Goal: Check status: Check status

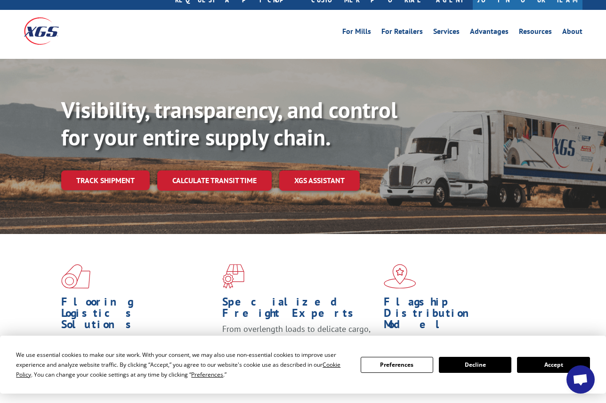
scroll to position [47, 0]
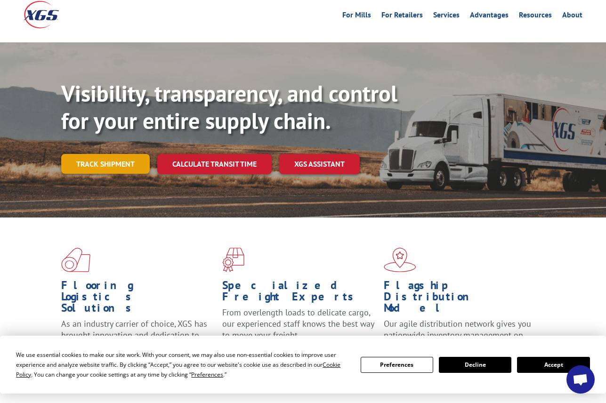
click at [78, 154] on link "Track shipment" at bounding box center [105, 164] width 88 height 20
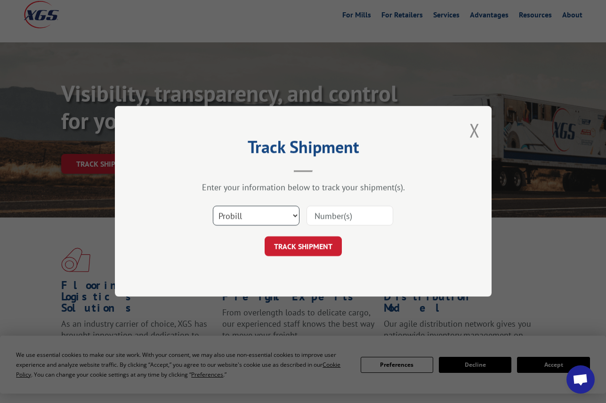
click at [282, 214] on select "Select category... Probill BOL PO" at bounding box center [256, 216] width 87 height 20
select select "bol"
click at [213, 206] on select "Select category... Probill BOL PO" at bounding box center [256, 216] width 87 height 20
paste input "7022707"
type input "7022707"
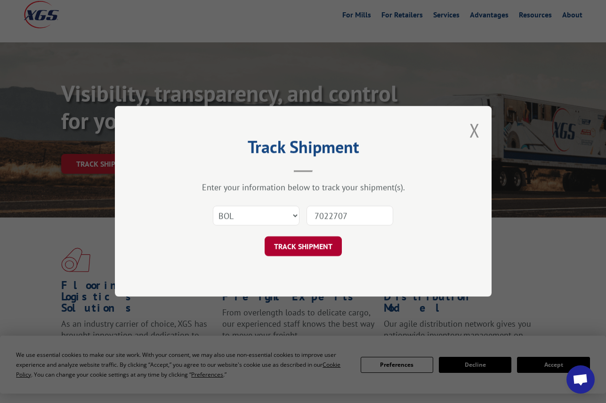
click at [298, 255] on button "TRACK SHIPMENT" at bounding box center [303, 247] width 77 height 20
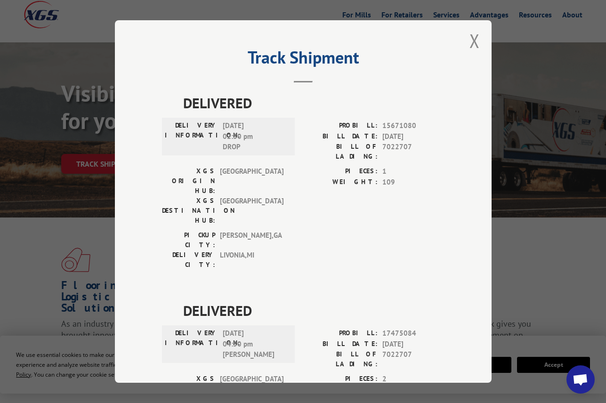
scroll to position [0, 0]
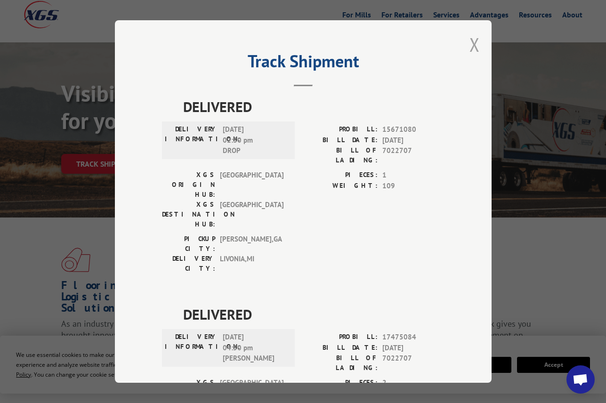
click at [470, 41] on button "Close modal" at bounding box center [474, 44] width 10 height 25
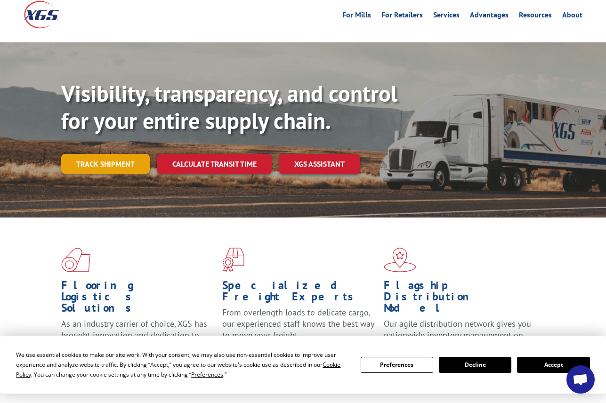
click at [130, 154] on link "Track shipment" at bounding box center [105, 164] width 88 height 20
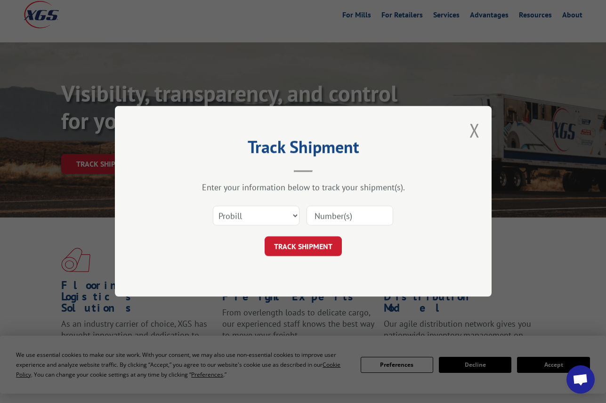
click at [332, 218] on input at bounding box center [349, 216] width 87 height 20
paste input "17475084"
type input "17475084"
click at [303, 249] on button "TRACK SHIPMENT" at bounding box center [303, 247] width 77 height 20
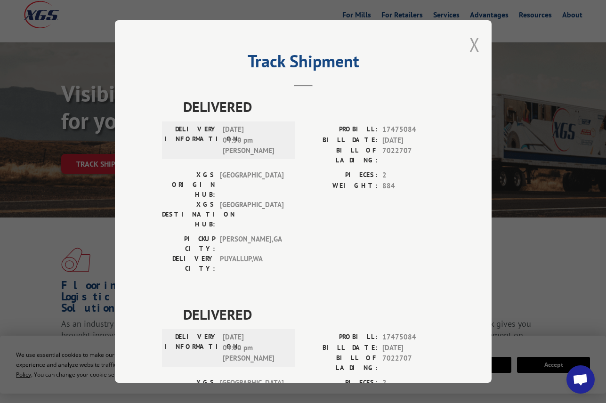
click at [472, 41] on button "Close modal" at bounding box center [474, 44] width 10 height 25
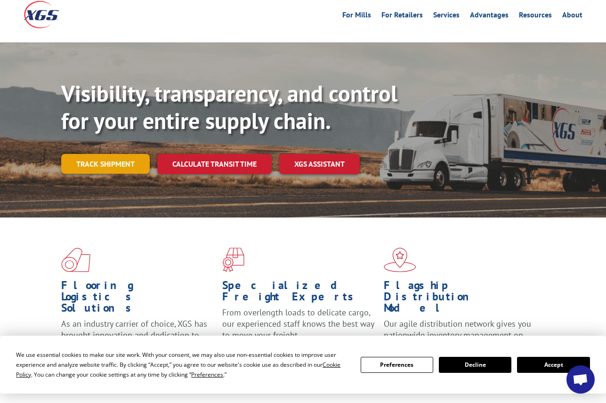
click at [113, 154] on link "Track shipment" at bounding box center [105, 164] width 88 height 20
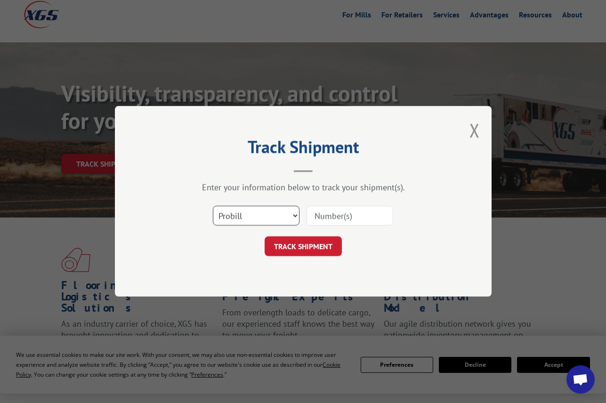
click at [253, 214] on select "Select category... Probill BOL PO" at bounding box center [256, 216] width 87 height 20
select select "po"
click at [213, 206] on select "Select category... Probill BOL PO" at bounding box center [256, 216] width 87 height 20
paste input "24525369"
click at [331, 212] on input "24525369" at bounding box center [349, 216] width 87 height 20
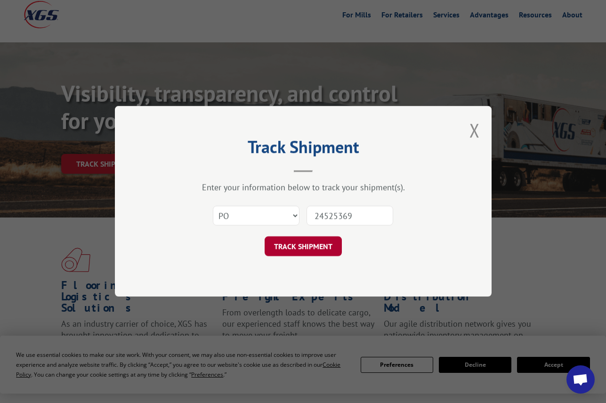
type input "24525369"
click at [289, 245] on button "TRACK SHIPMENT" at bounding box center [303, 247] width 77 height 20
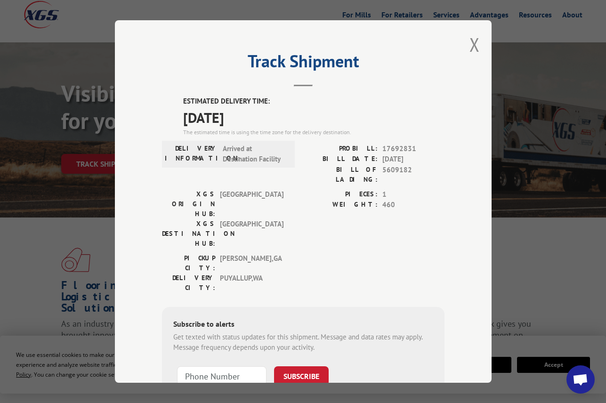
drag, startPoint x: 473, startPoint y: 42, endPoint x: 437, endPoint y: 7, distance: 49.9
click at [472, 42] on button "Close modal" at bounding box center [474, 44] width 10 height 25
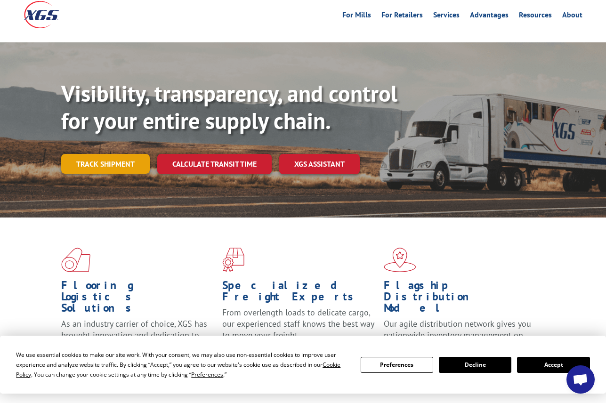
click at [87, 154] on link "Track shipment" at bounding box center [105, 164] width 88 height 20
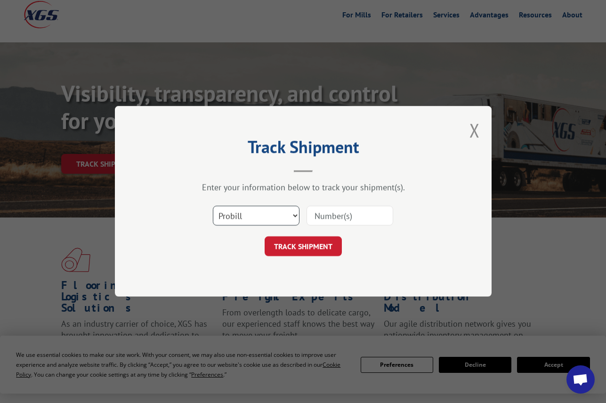
drag, startPoint x: 249, startPoint y: 217, endPoint x: 249, endPoint y: 223, distance: 5.6
click at [249, 219] on select "Select category... Probill BOL PO" at bounding box center [256, 216] width 87 height 20
select select "po"
click at [213, 206] on select "Select category... Probill BOL PO" at bounding box center [256, 216] width 87 height 20
paste input "64543067"
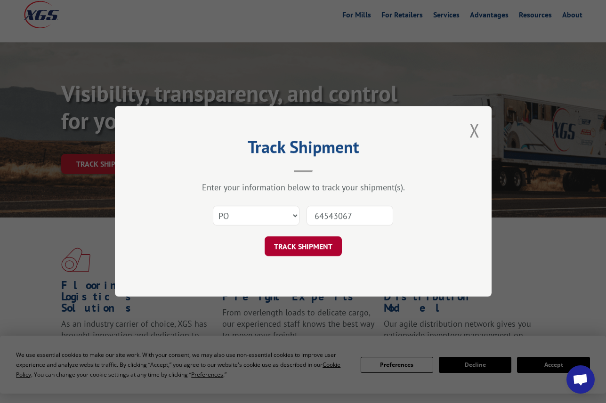
type input "64543067"
click at [315, 254] on button "TRACK SHIPMENT" at bounding box center [303, 247] width 77 height 20
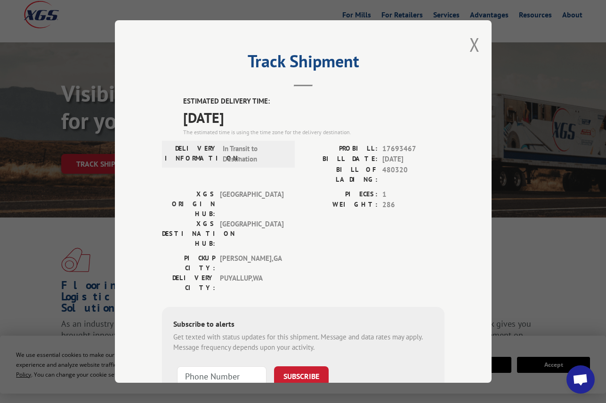
drag, startPoint x: 470, startPoint y: 41, endPoint x: 450, endPoint y: 1, distance: 45.3
click at [469, 33] on button "Close modal" at bounding box center [474, 44] width 10 height 25
